Goal: Information Seeking & Learning: Check status

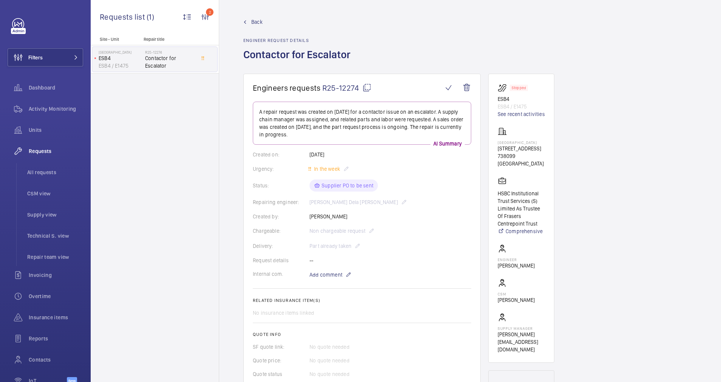
click at [255, 23] on span "Back" at bounding box center [256, 22] width 11 height 8
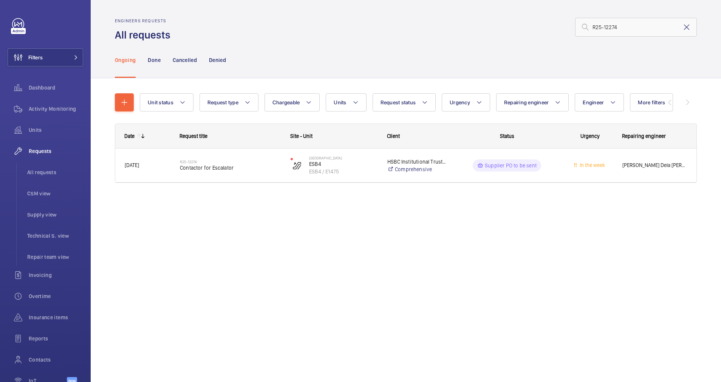
click at [641, 28] on mat-icon at bounding box center [686, 27] width 9 height 9
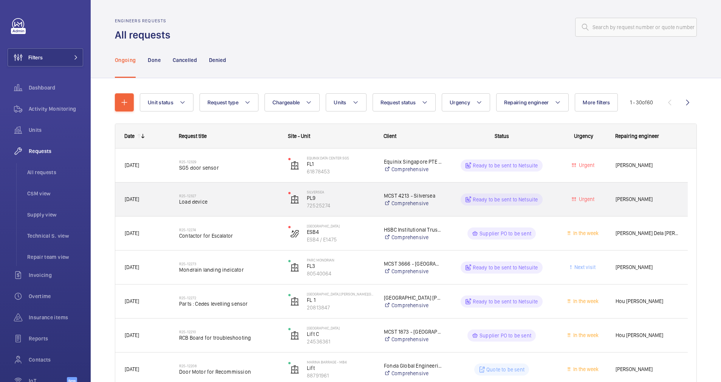
click at [249, 204] on span "Load device" at bounding box center [228, 202] width 99 height 8
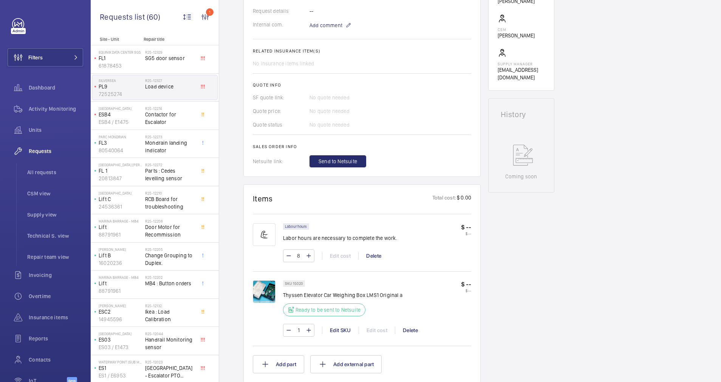
scroll to position [15, 0]
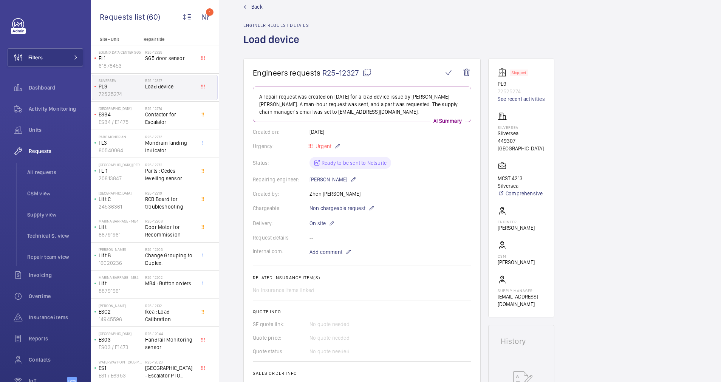
click at [251, 6] on span "Back" at bounding box center [256, 7] width 11 height 8
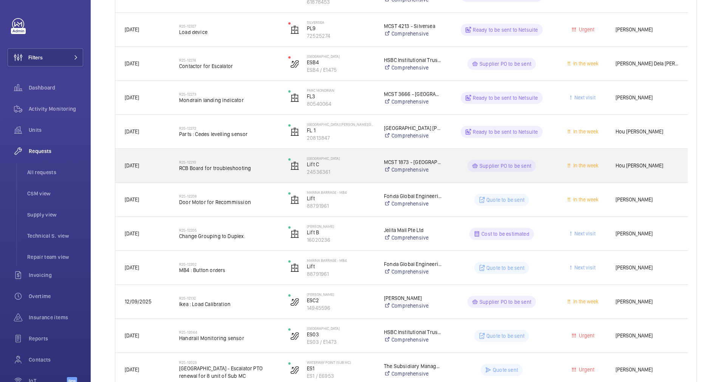
scroll to position [170, 0]
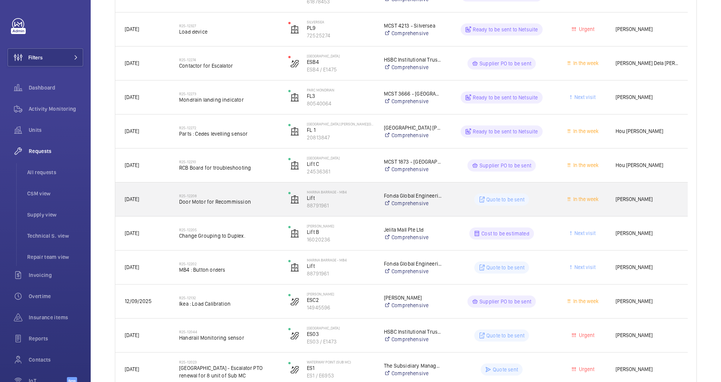
click at [273, 205] on span "Door Motor for Recommission" at bounding box center [228, 202] width 99 height 8
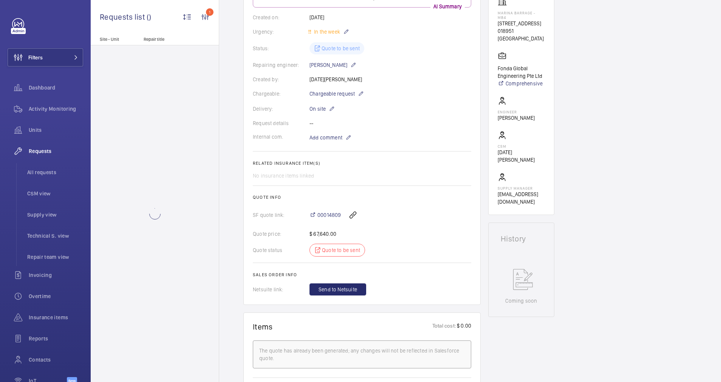
scroll to position [249, 0]
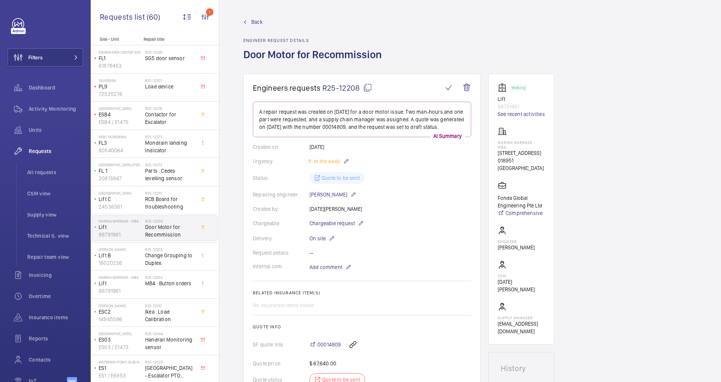
click at [255, 20] on span "Back" at bounding box center [256, 22] width 11 height 8
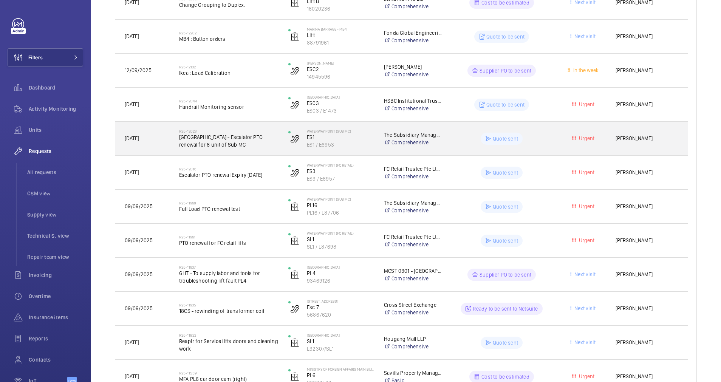
scroll to position [454, 0]
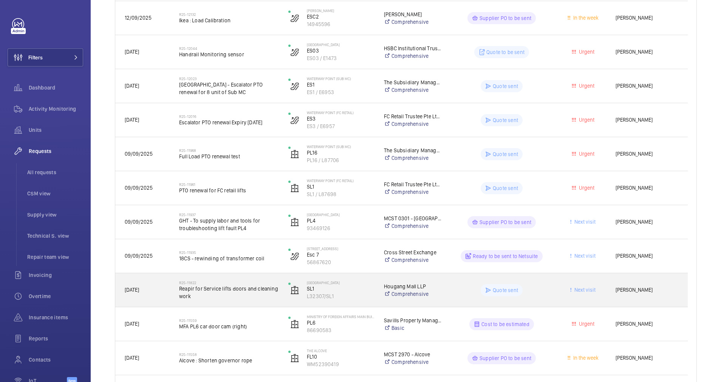
click at [224, 302] on div "R25-11822 Reapir for Service lifts doors and cleaning work" at bounding box center [224, 290] width 108 height 34
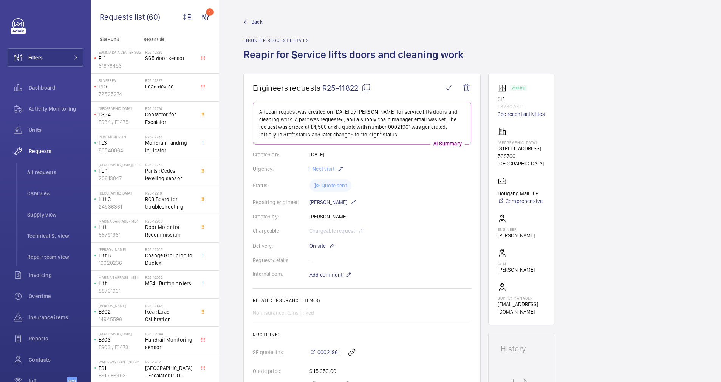
click at [365, 87] on mat-icon at bounding box center [366, 87] width 9 height 9
click at [255, 20] on span "Back" at bounding box center [256, 22] width 11 height 8
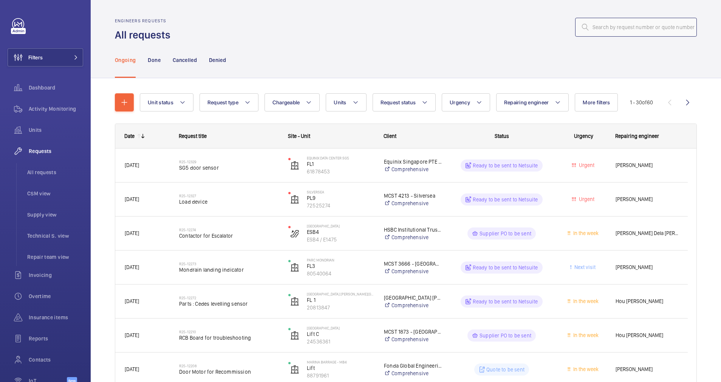
click at [592, 29] on input "text" at bounding box center [636, 27] width 122 height 19
paste input "R25-12208"
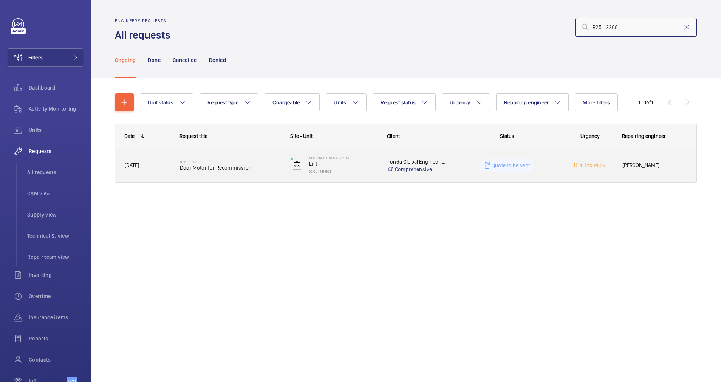
type input "R25-12208"
click at [264, 175] on div "R25-12208 Door Motor for Recommission" at bounding box center [230, 166] width 101 height 22
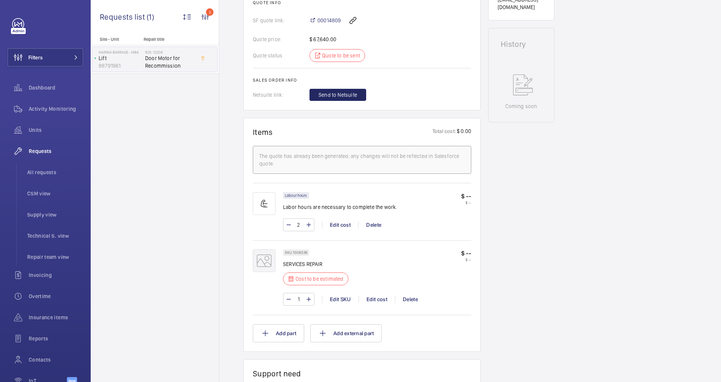
scroll to position [340, 0]
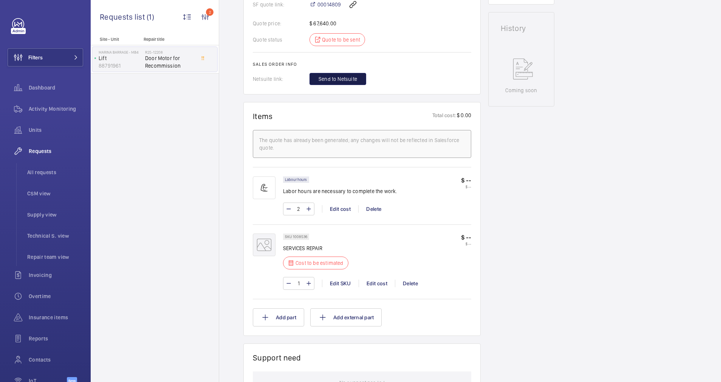
click at [336, 83] on span "Send to Netsuite" at bounding box center [338, 79] width 39 height 8
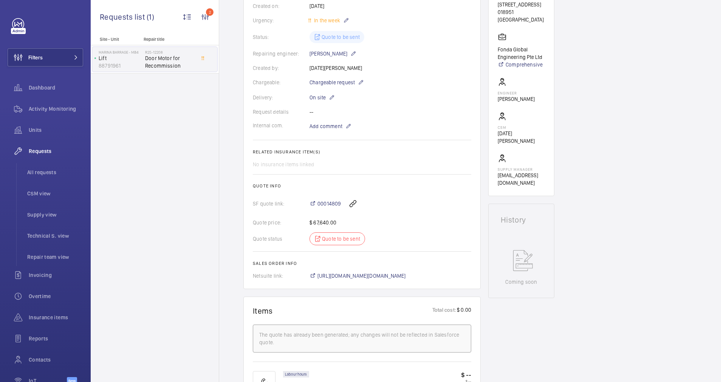
scroll to position [170, 0]
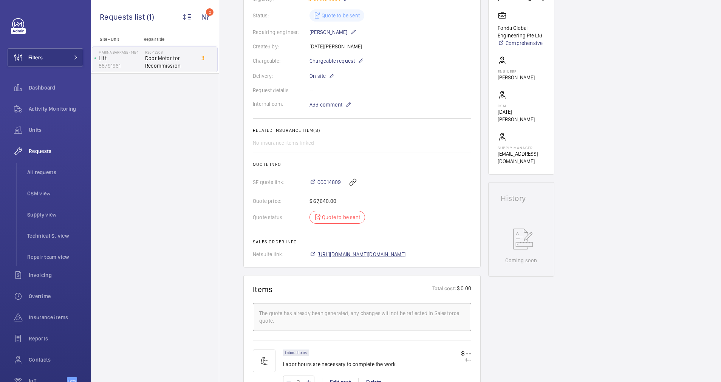
click at [398, 253] on span "[URL][DOMAIN_NAME][DOMAIN_NAME]" at bounding box center [361, 255] width 88 height 8
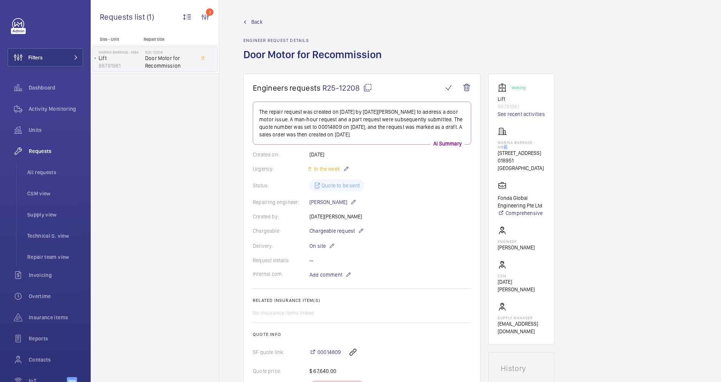
drag, startPoint x: 543, startPoint y: 142, endPoint x: 495, endPoint y: 145, distance: 48.1
click at [495, 145] on wm-front-card "Working Lift 88791961 See recent activities [PERSON_NAME] - MB4 [STREET_ADDRESS…" at bounding box center [521, 209] width 66 height 271
drag, startPoint x: 495, startPoint y: 145, endPoint x: 546, endPoint y: 142, distance: 50.7
click at [546, 142] on wm-front-card "Working Lift 88791961 See recent activities [PERSON_NAME] - MB4 [STREET_ADDRESS…" at bounding box center [521, 209] width 66 height 271
click at [547, 143] on wm-front-card "Working Lift 88791961 See recent activities [PERSON_NAME] - MB4 [STREET_ADDRESS…" at bounding box center [521, 209] width 66 height 271
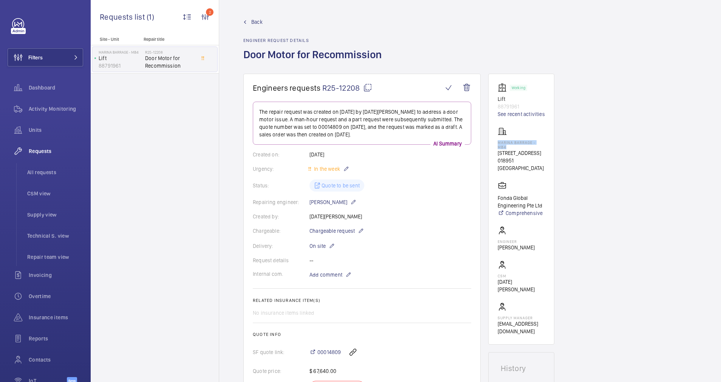
drag, startPoint x: 547, startPoint y: 143, endPoint x: 496, endPoint y: 142, distance: 51.0
click at [496, 142] on wm-front-card "Working Lift 88791961 See recent activities [PERSON_NAME] - MB4 [STREET_ADDRESS…" at bounding box center [521, 209] width 66 height 271
drag, startPoint x: 496, startPoint y: 142, endPoint x: 506, endPoint y: 142, distance: 10.2
copy p "Marina Barrage - MB4"
click at [368, 87] on mat-icon at bounding box center [367, 87] width 9 height 9
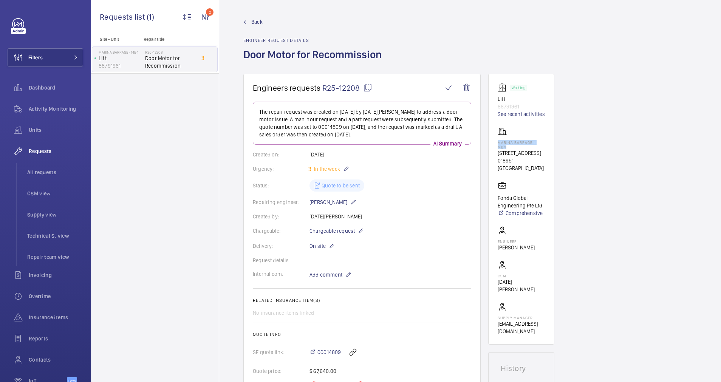
copy p "Marina Barrage - MB4"
click at [258, 20] on span "Back" at bounding box center [256, 22] width 11 height 8
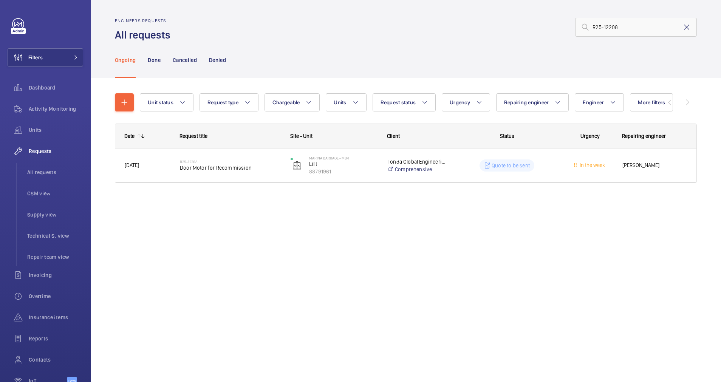
click at [641, 26] on mat-icon at bounding box center [686, 27] width 9 height 9
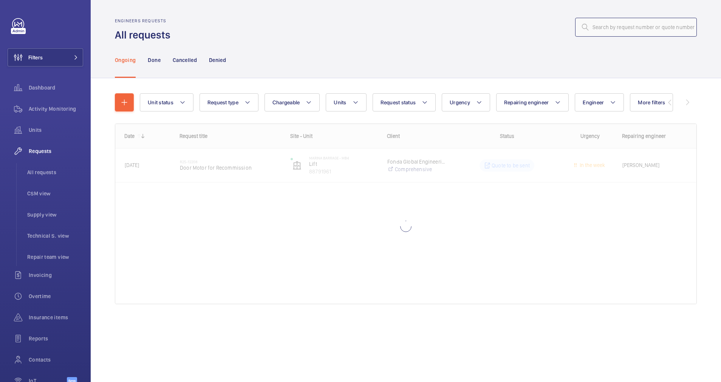
click at [627, 28] on input "text" at bounding box center [636, 27] width 122 height 19
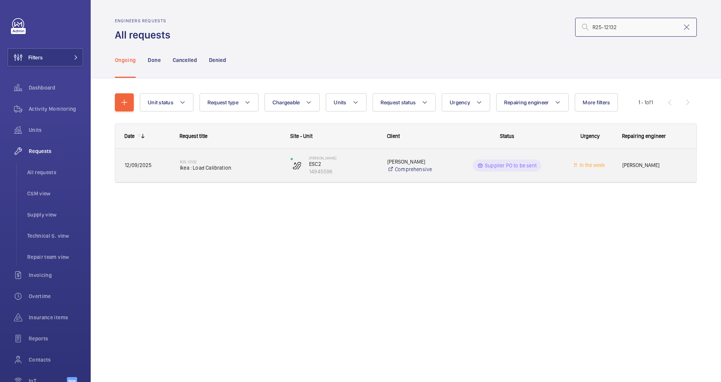
type input "R25-12132"
click at [275, 159] on h2 "R25-12132" at bounding box center [230, 161] width 101 height 5
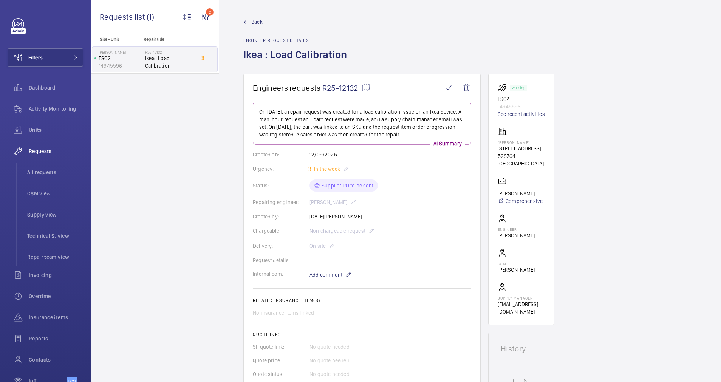
click at [365, 87] on mat-icon at bounding box center [365, 87] width 9 height 9
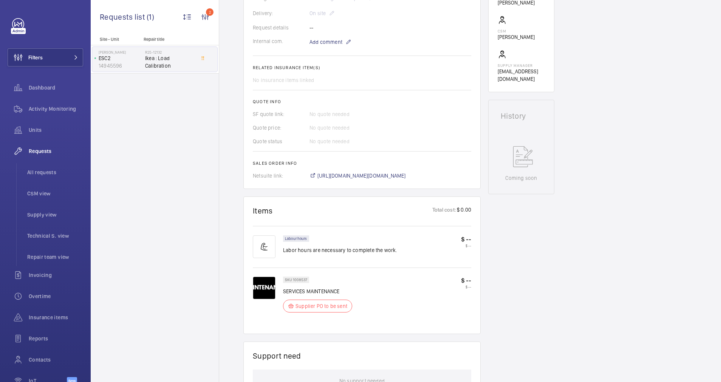
scroll to position [283, 0]
